Goal: Task Accomplishment & Management: Manage account settings

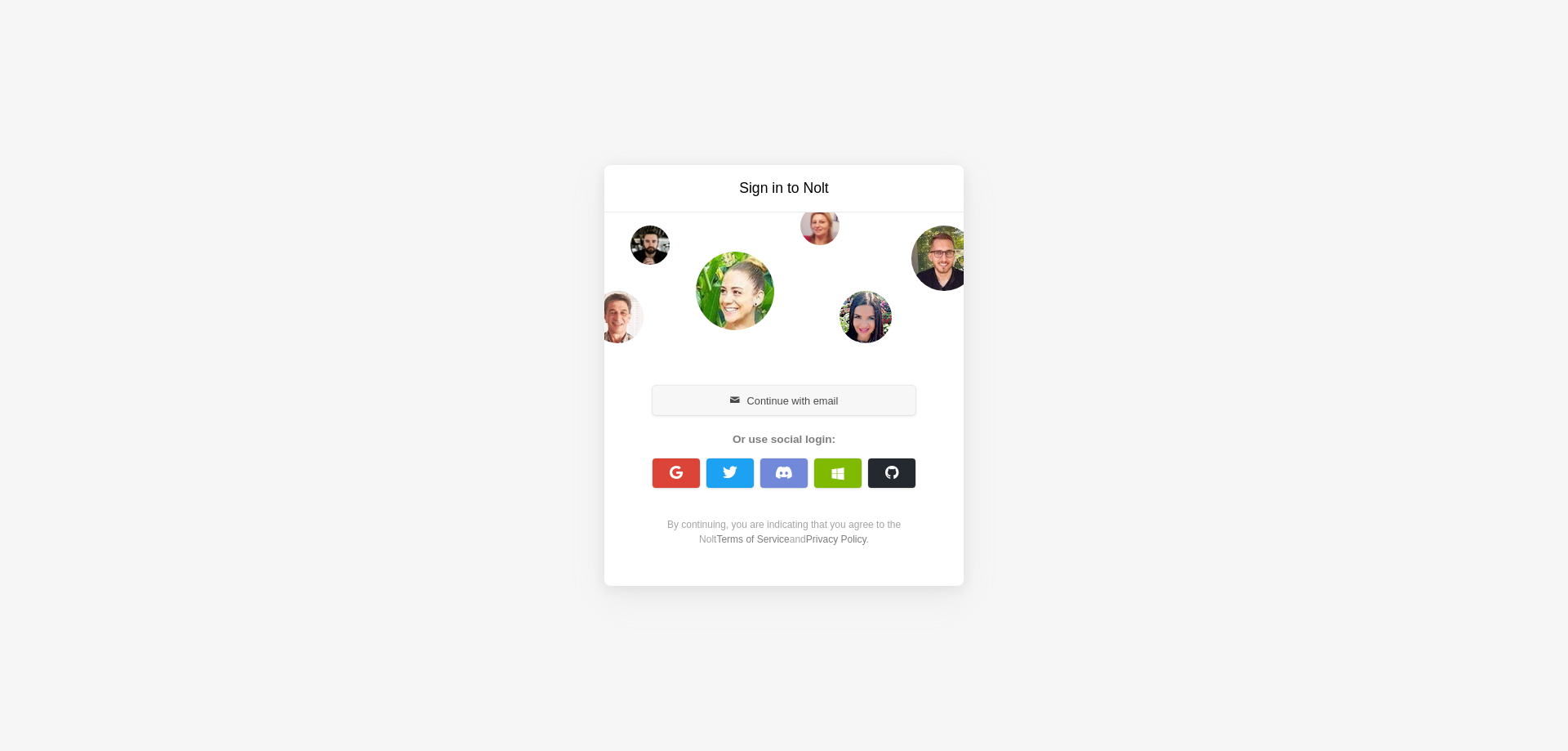
click at [761, 401] on button "Continue with email" at bounding box center [783, 400] width 263 height 30
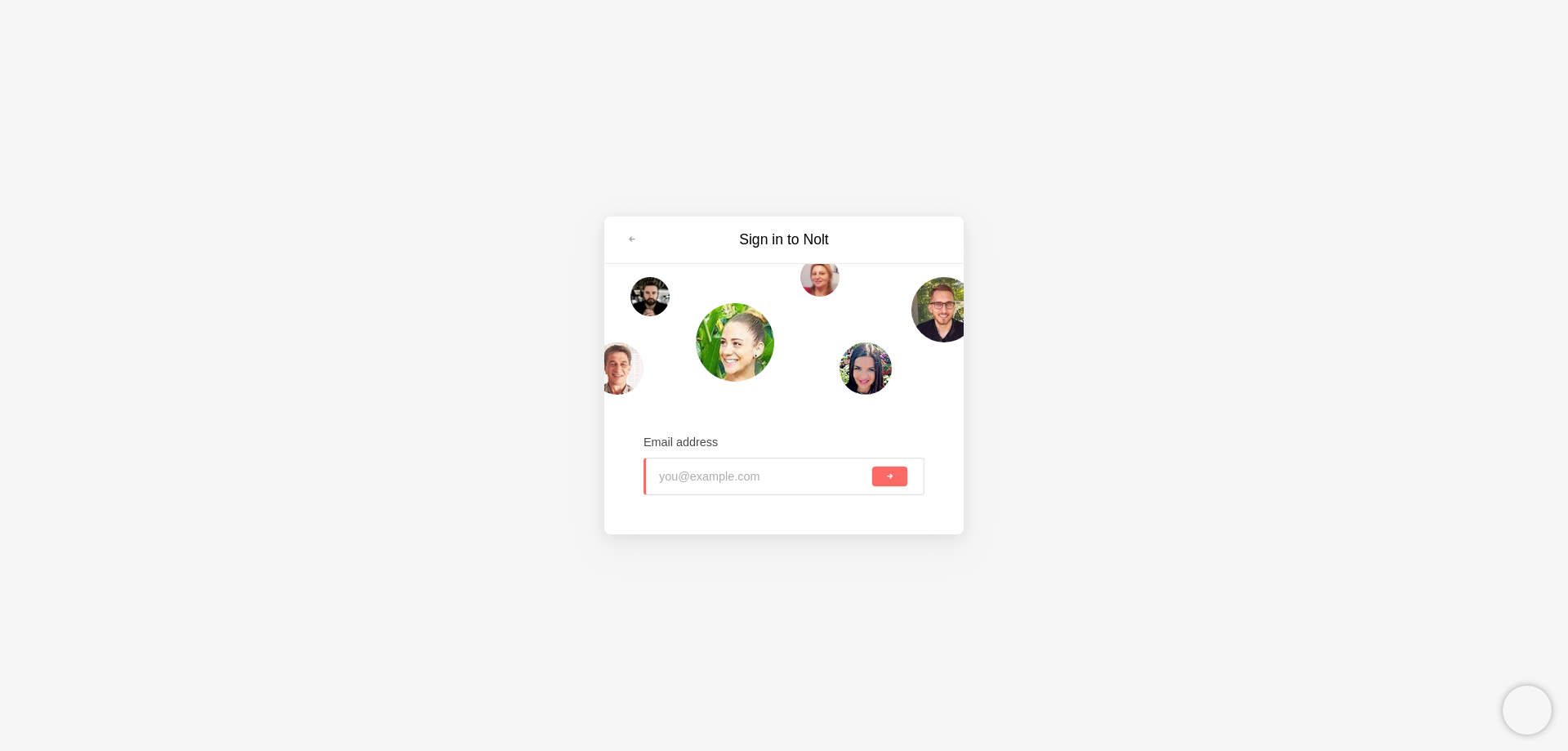
click at [770, 476] on input "email" at bounding box center [764, 477] width 210 height 36
paste input "gabriellloopeez@gmail.com"
drag, startPoint x: 887, startPoint y: 473, endPoint x: 766, endPoint y: 423, distance: 130.9
click at [877, 473] on button "submit" at bounding box center [889, 477] width 35 height 20
type input "gabriellloopeez@gmail.com"
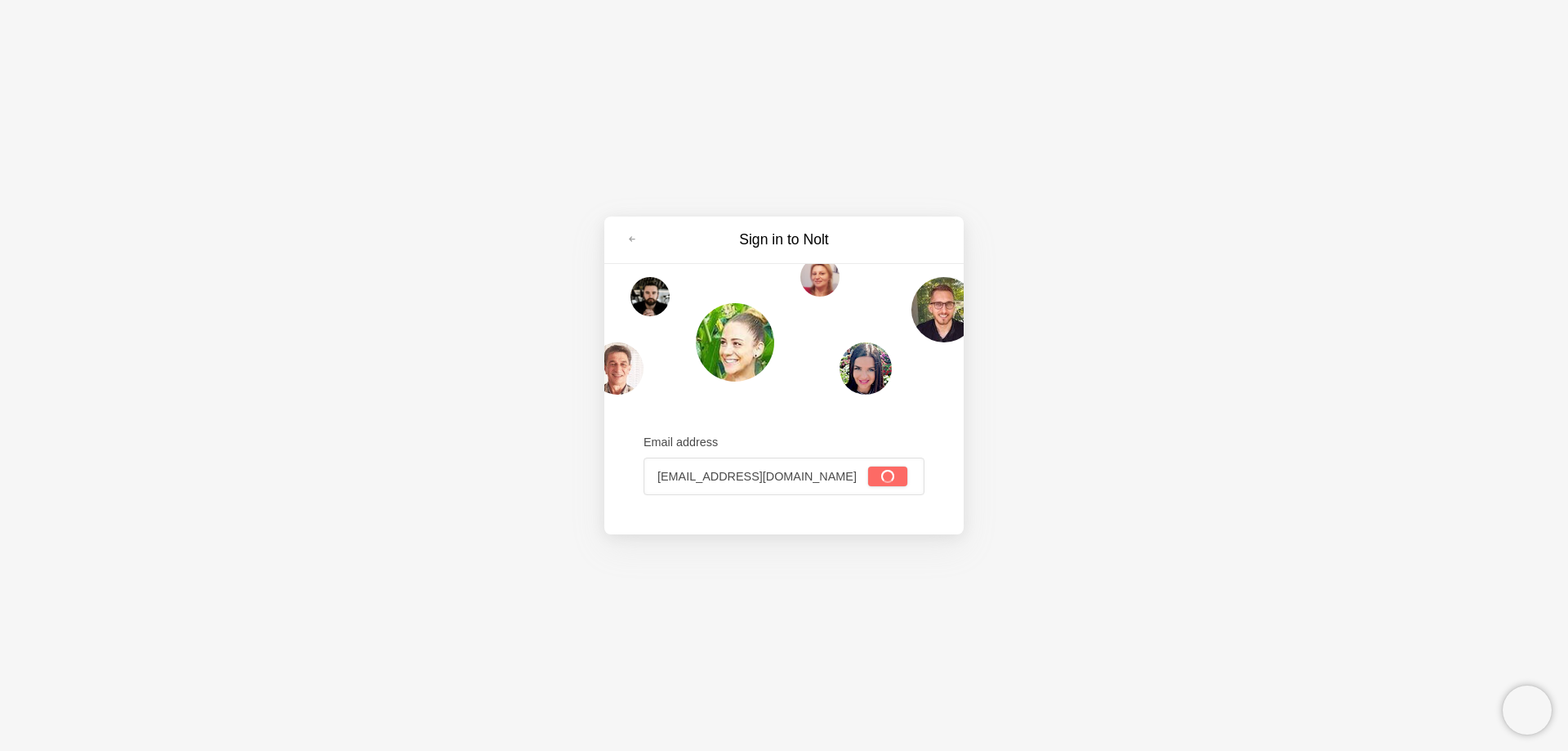
click at [766, 421] on div "Email address gabriellloopeez@gmail.com" at bounding box center [784, 464] width 281 height 108
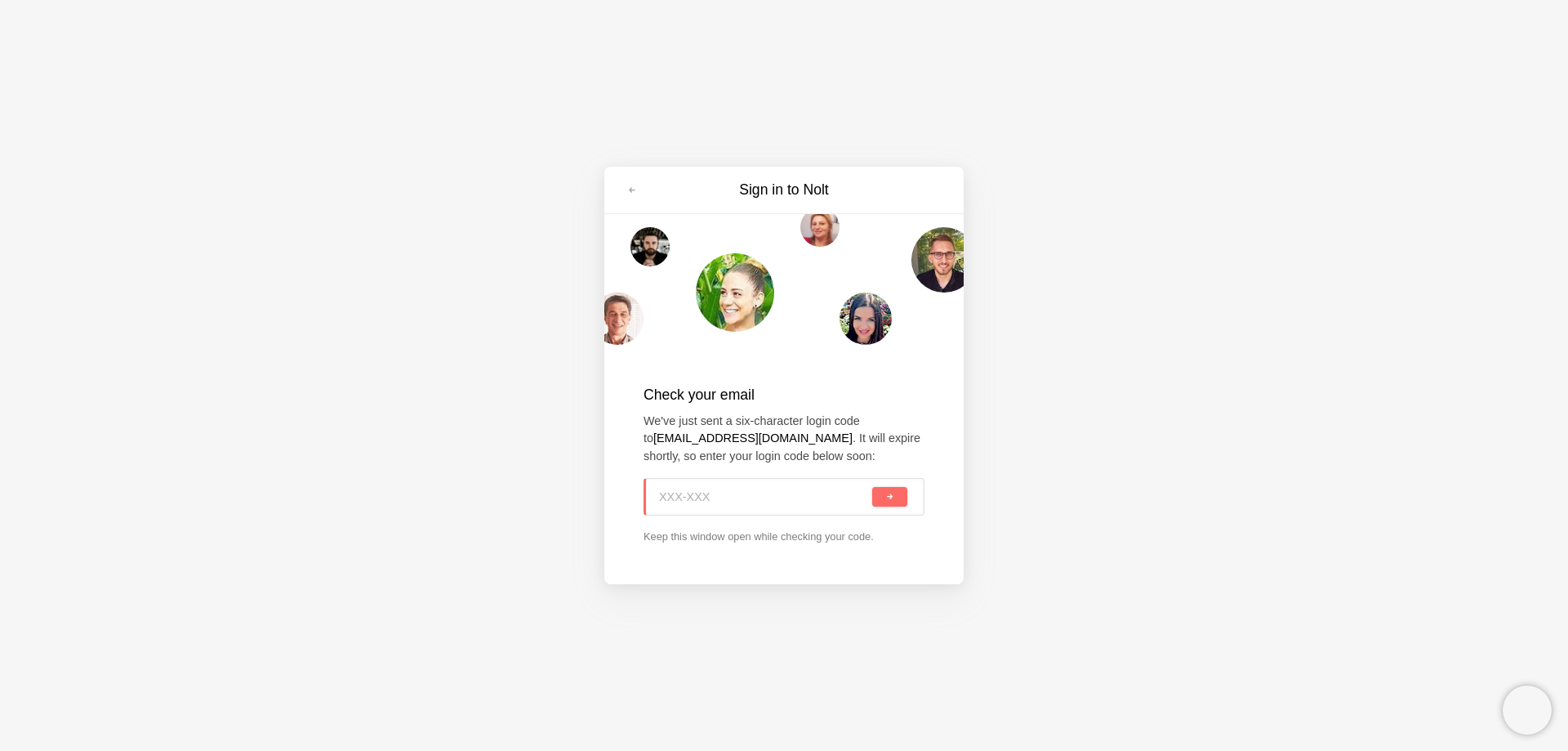
paste input "77C-GXU"
click at [887, 501] on span "submit" at bounding box center [890, 497] width 9 height 9
type input "77C-GXU"
